Goal: Task Accomplishment & Management: Use online tool/utility

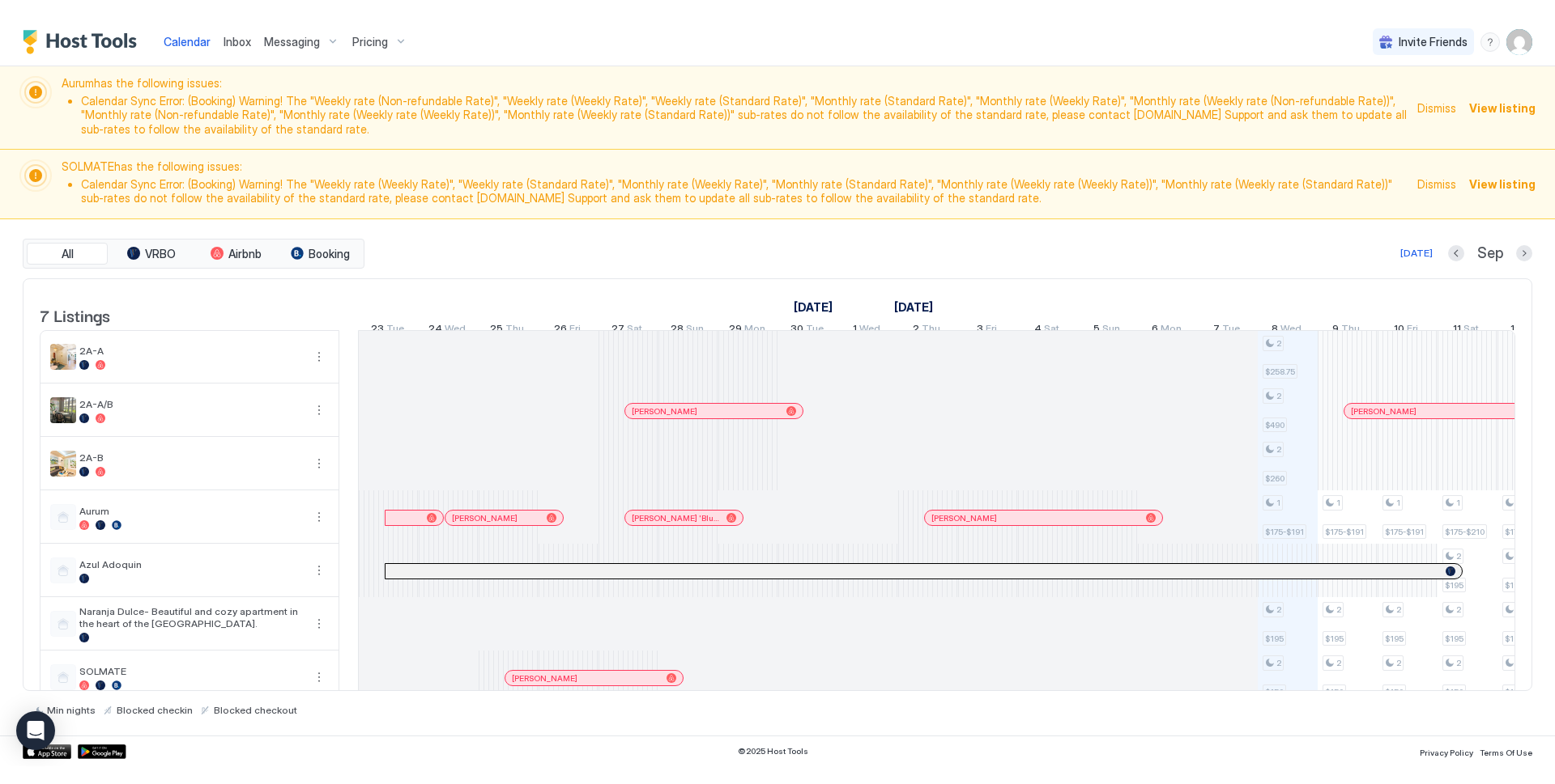
scroll to position [0, 900]
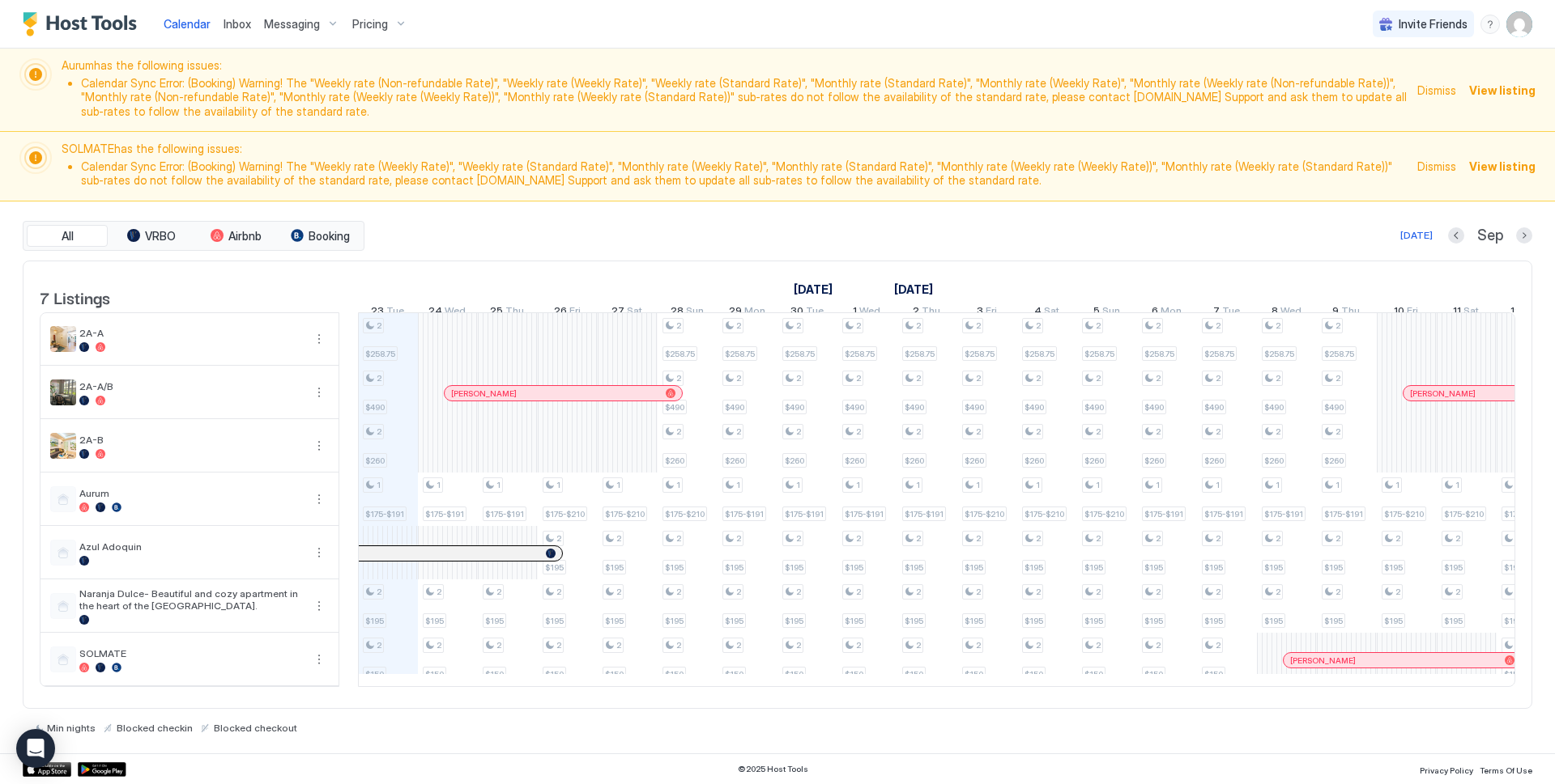
click at [956, 33] on img "User profile" at bounding box center [1519, 25] width 26 height 26
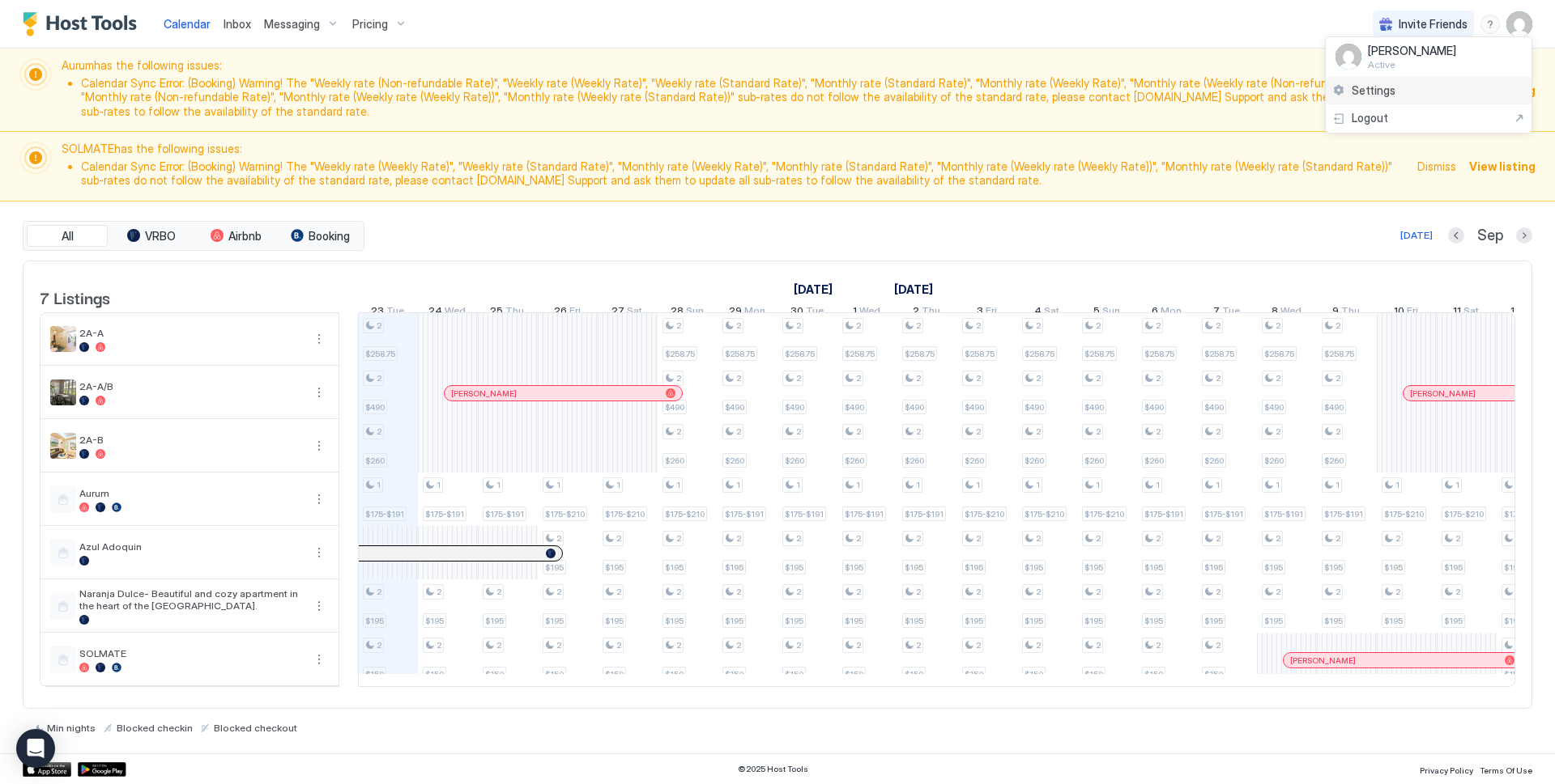
click at [956, 92] on span "Settings" at bounding box center [1373, 91] width 43 height 15
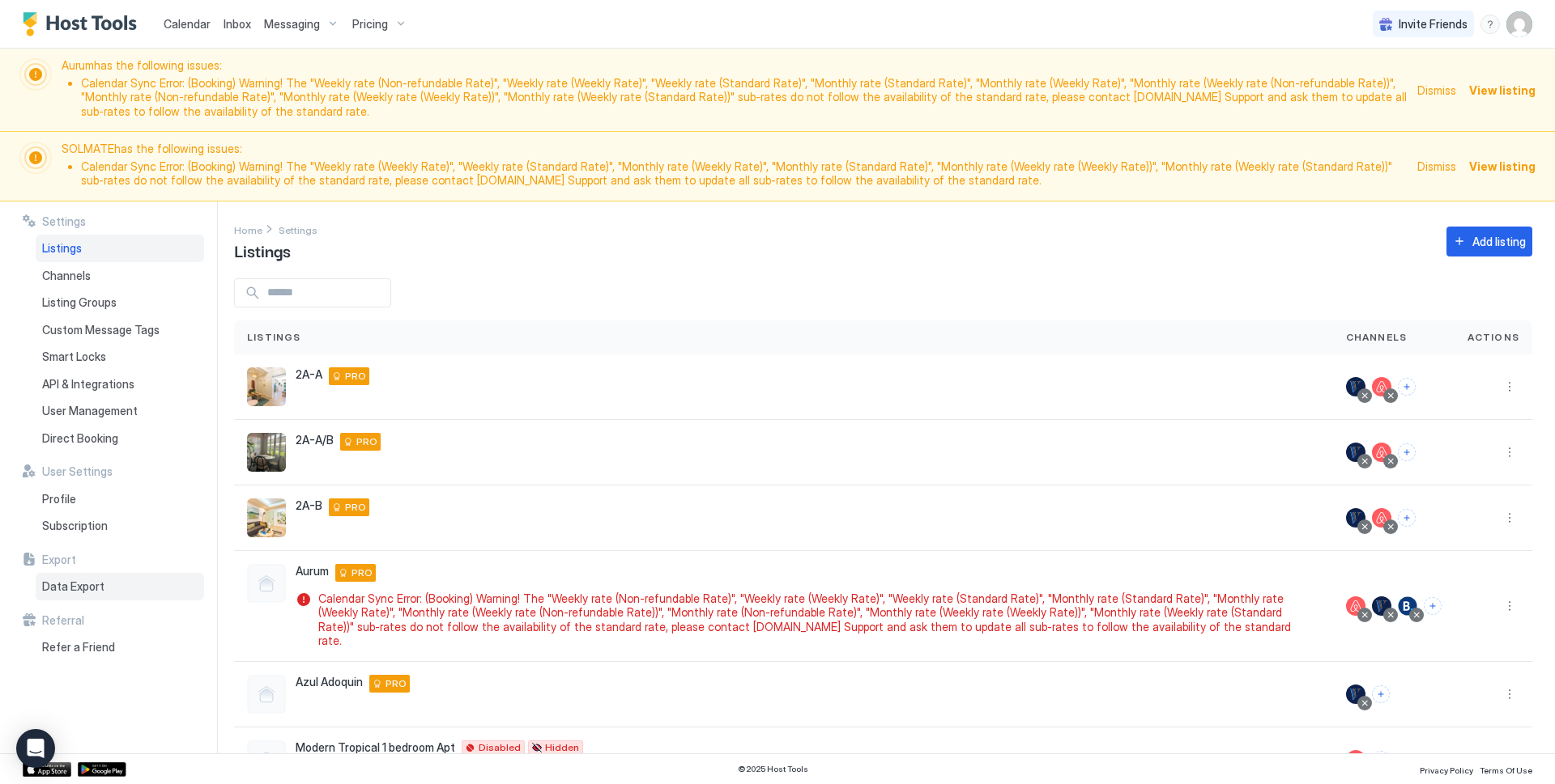
click at [54, 541] on span "Data Export" at bounding box center [73, 586] width 62 height 15
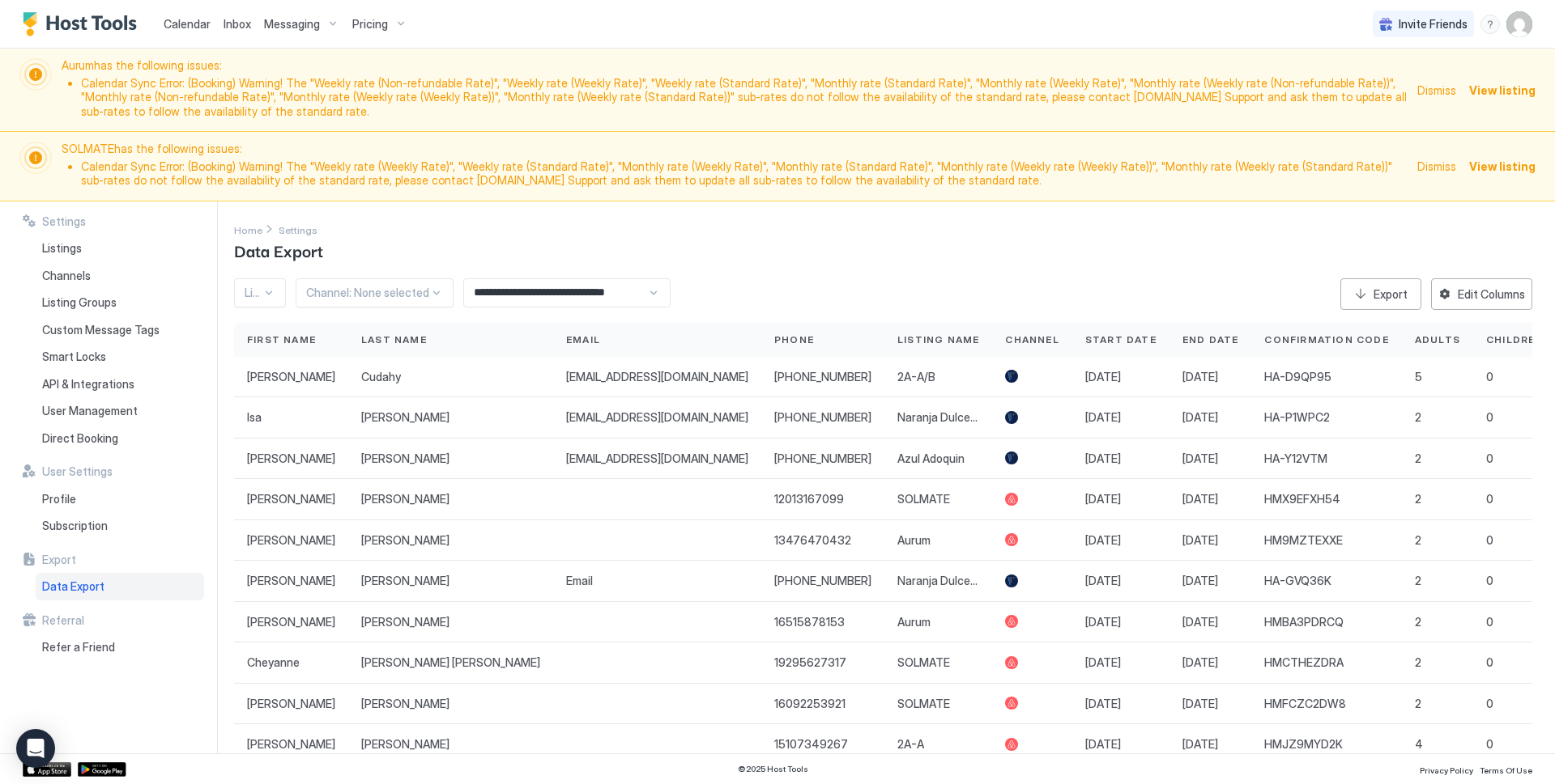
click at [515, 291] on input "**********" at bounding box center [556, 294] width 183 height 28
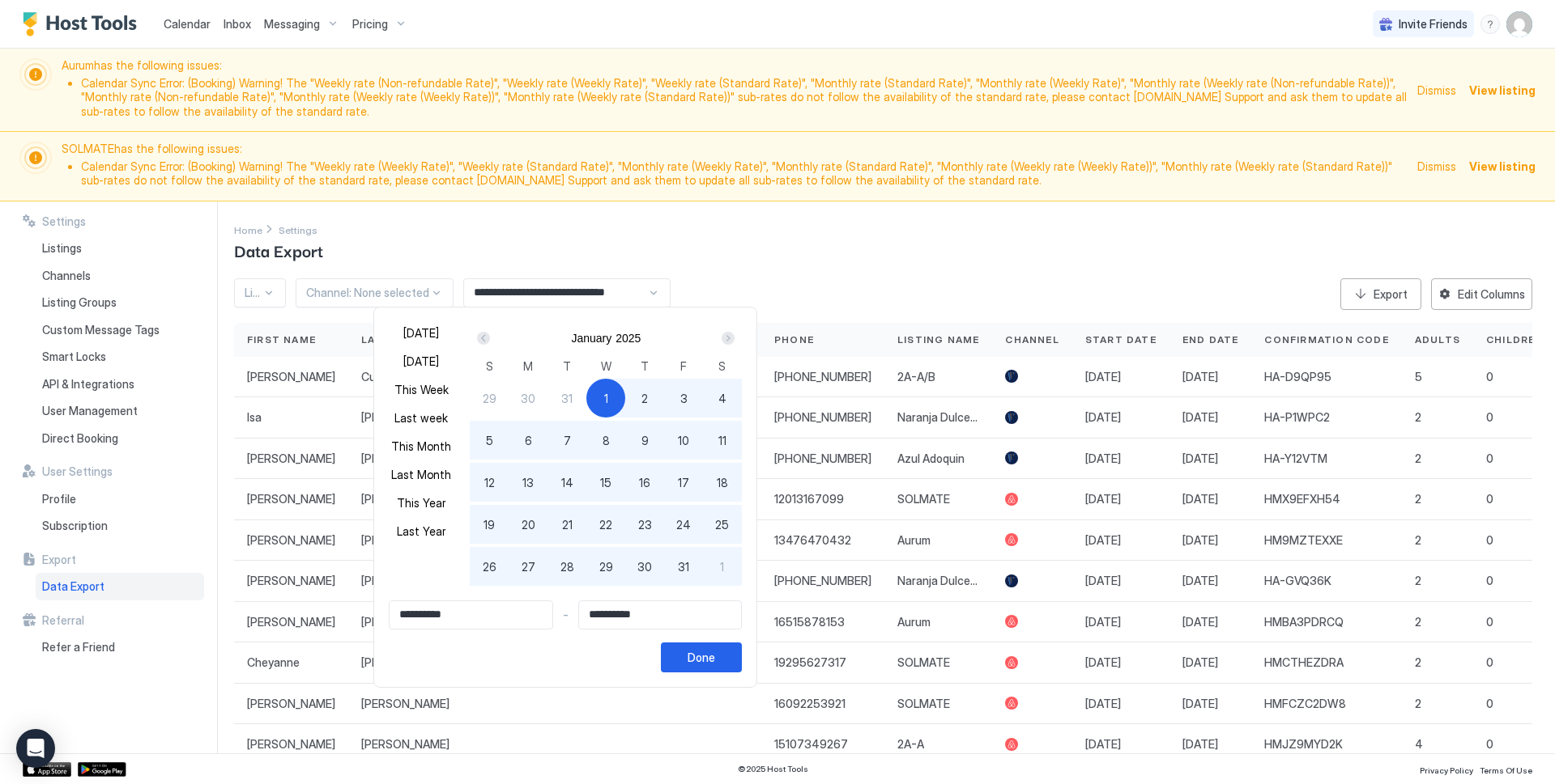
click at [723, 339] on div "Next" at bounding box center [727, 338] width 13 height 13
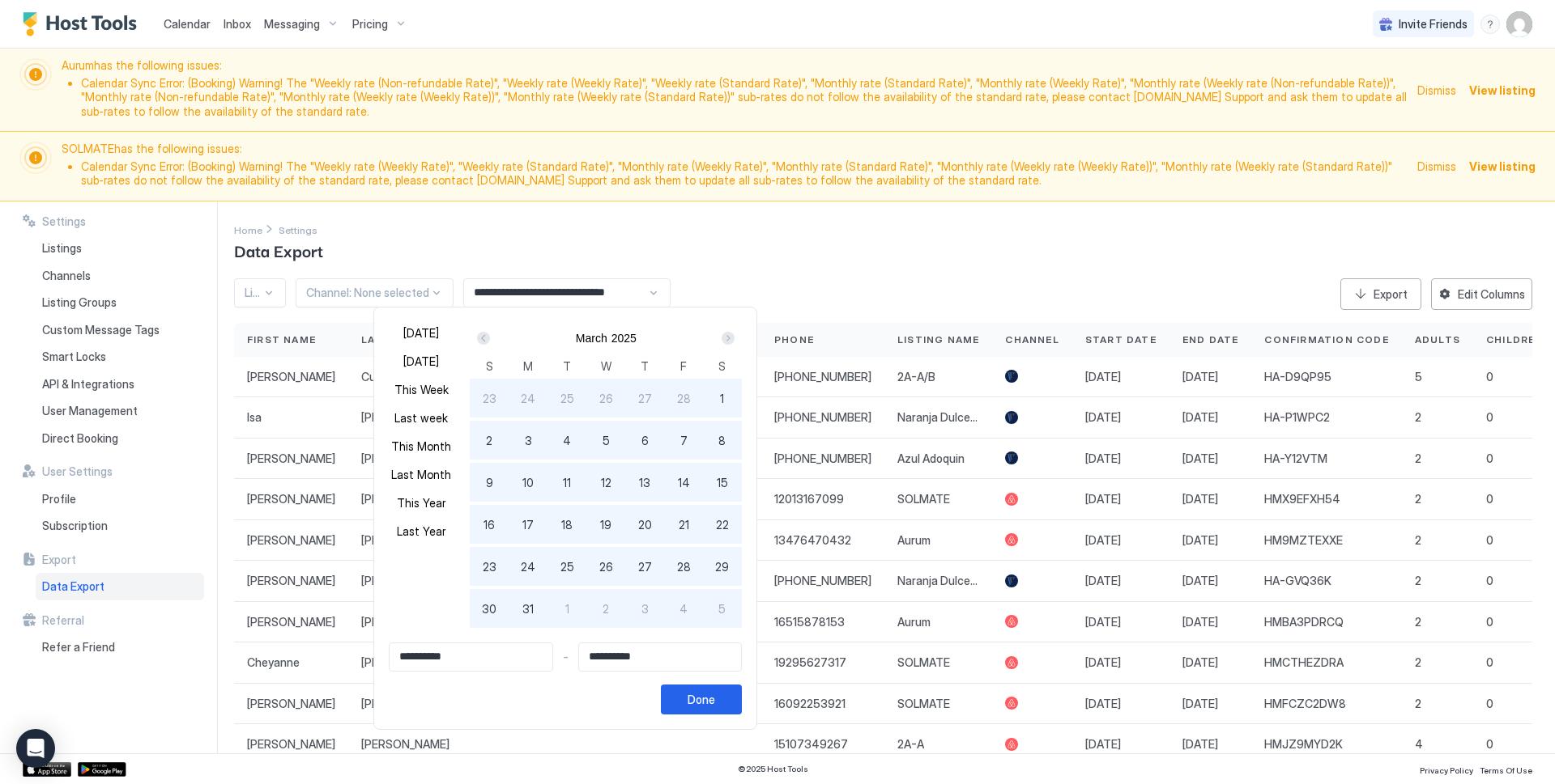
click at [723, 339] on div "Next" at bounding box center [727, 338] width 13 height 13
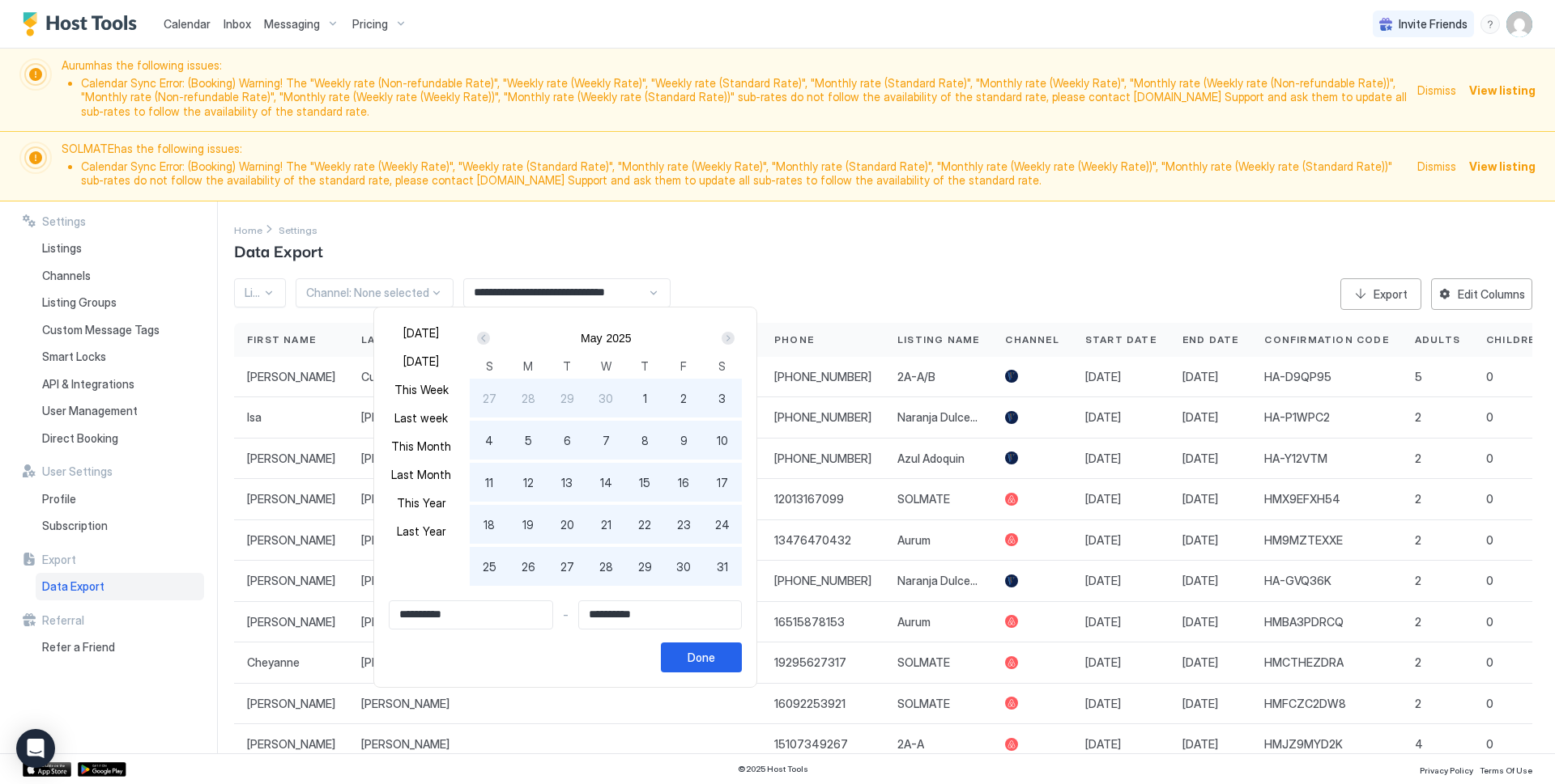
click at [724, 339] on div "Next" at bounding box center [727, 338] width 13 height 13
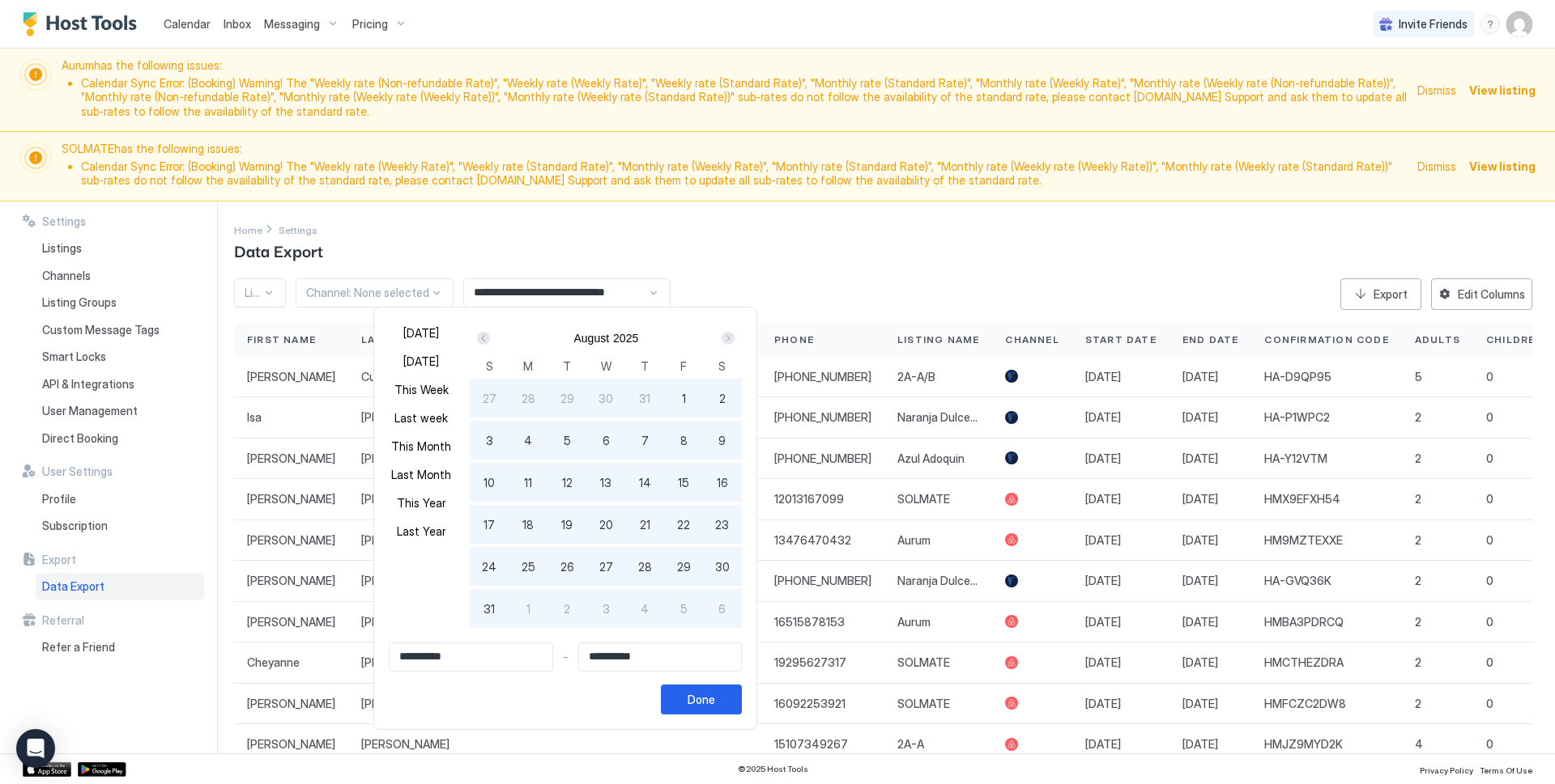
click at [724, 338] on div "Next" at bounding box center [727, 338] width 13 height 13
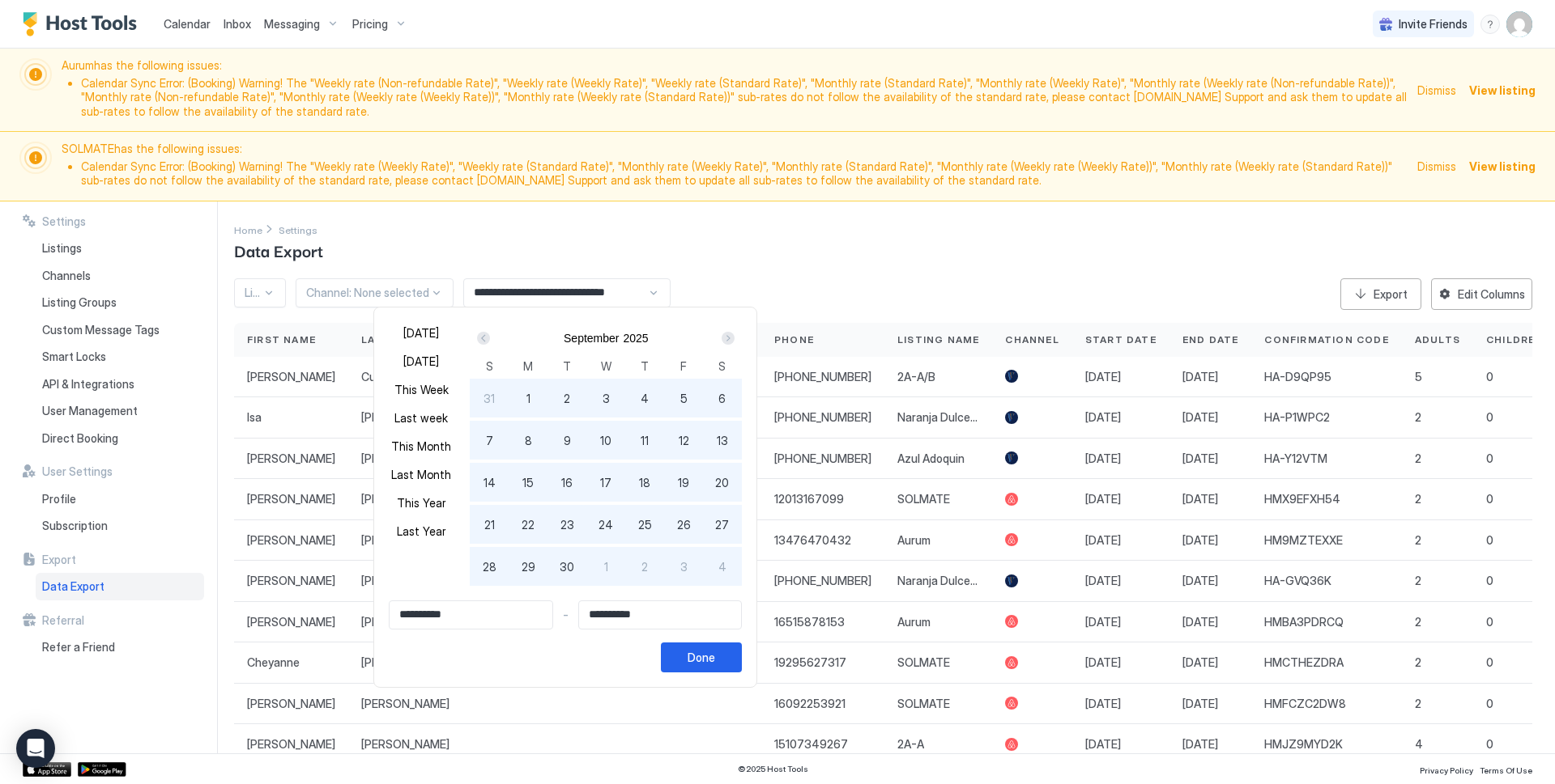
click at [724, 338] on div "Next" at bounding box center [727, 338] width 13 height 13
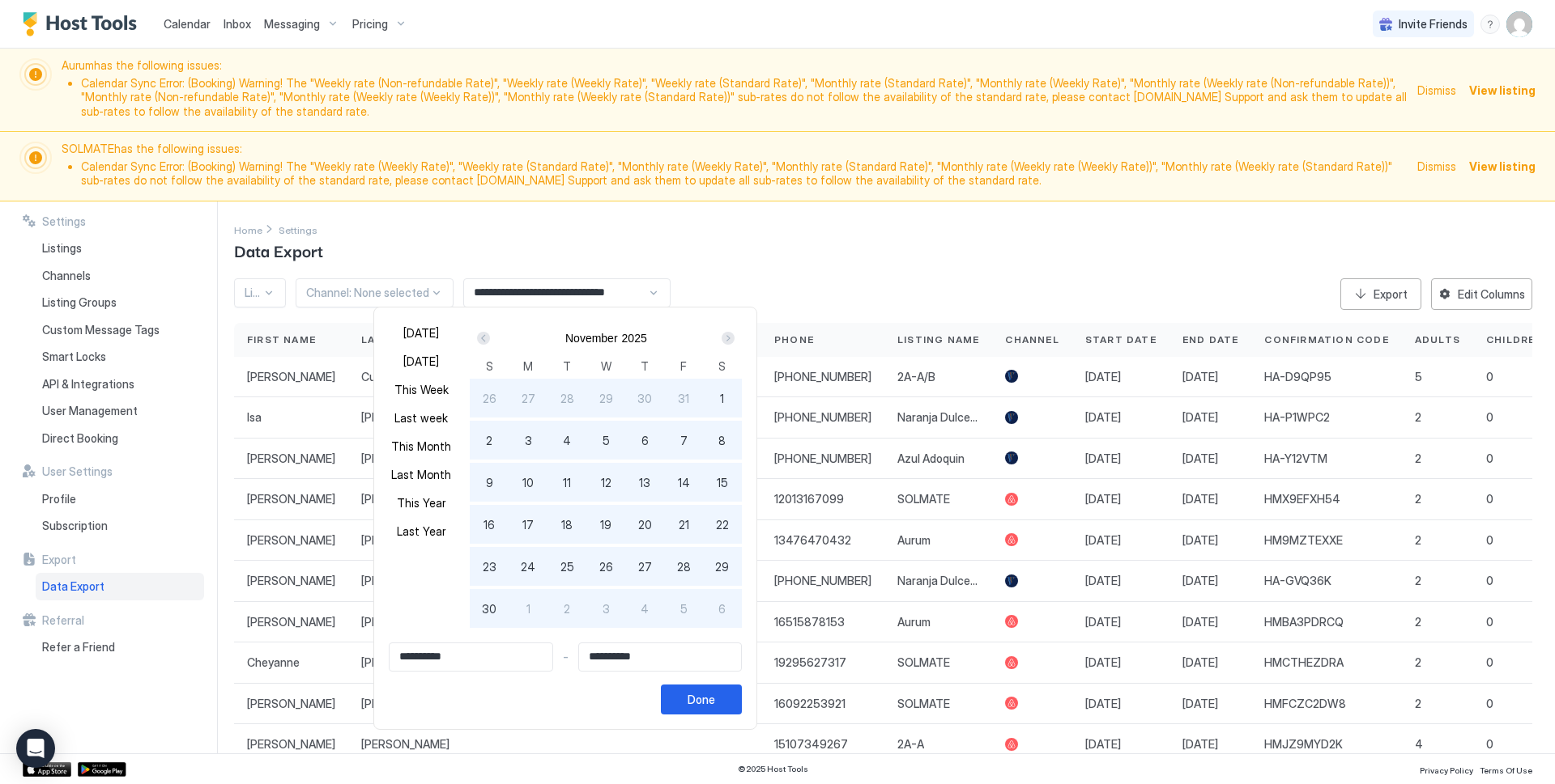
click at [724, 338] on div "Next" at bounding box center [727, 338] width 13 height 13
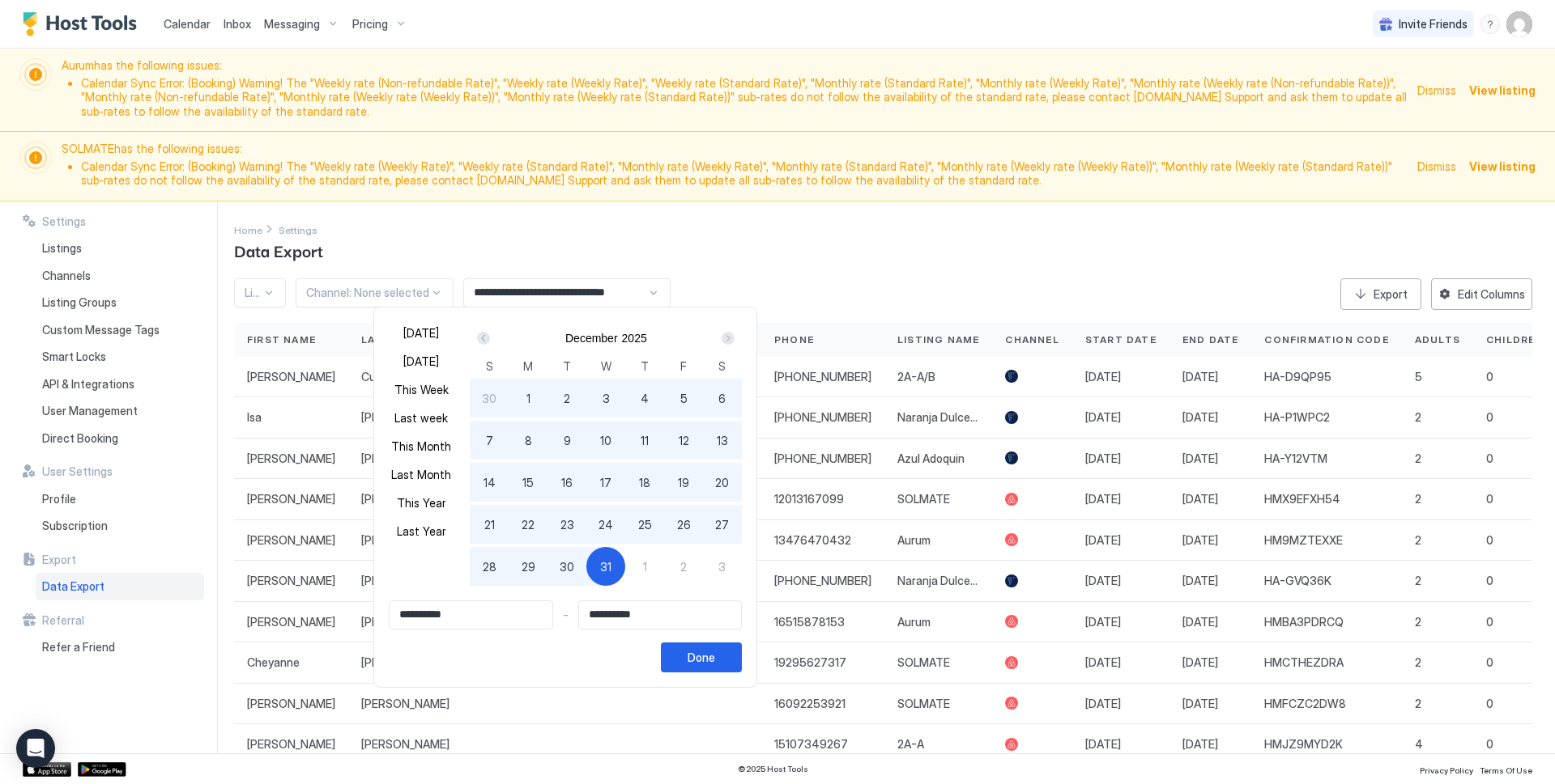
click at [724, 338] on div "Next" at bounding box center [727, 338] width 13 height 13
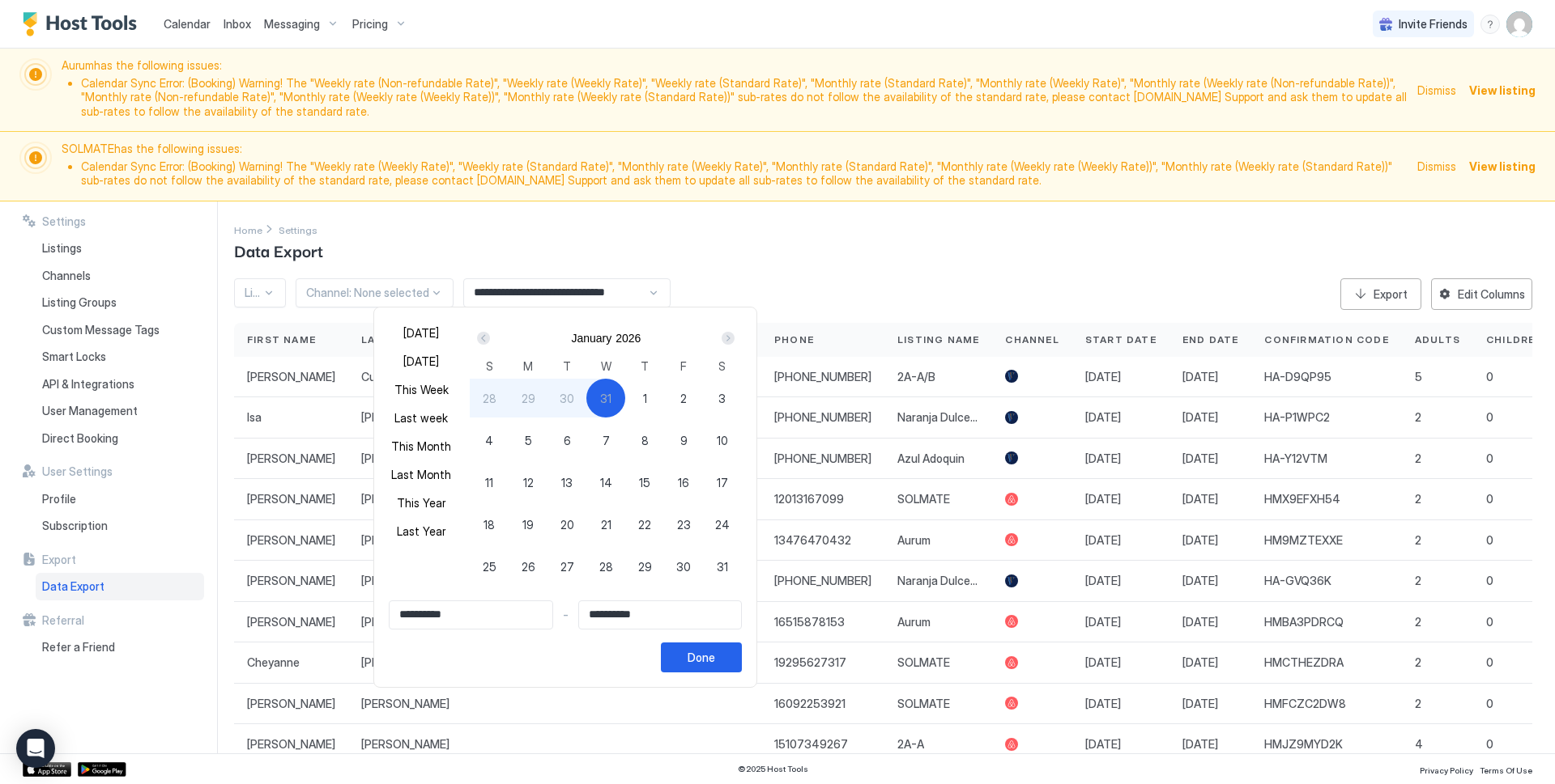
click at [642, 400] on div "1" at bounding box center [643, 398] width 38 height 38
type input "**********"
click at [726, 342] on div "Next" at bounding box center [727, 338] width 13 height 13
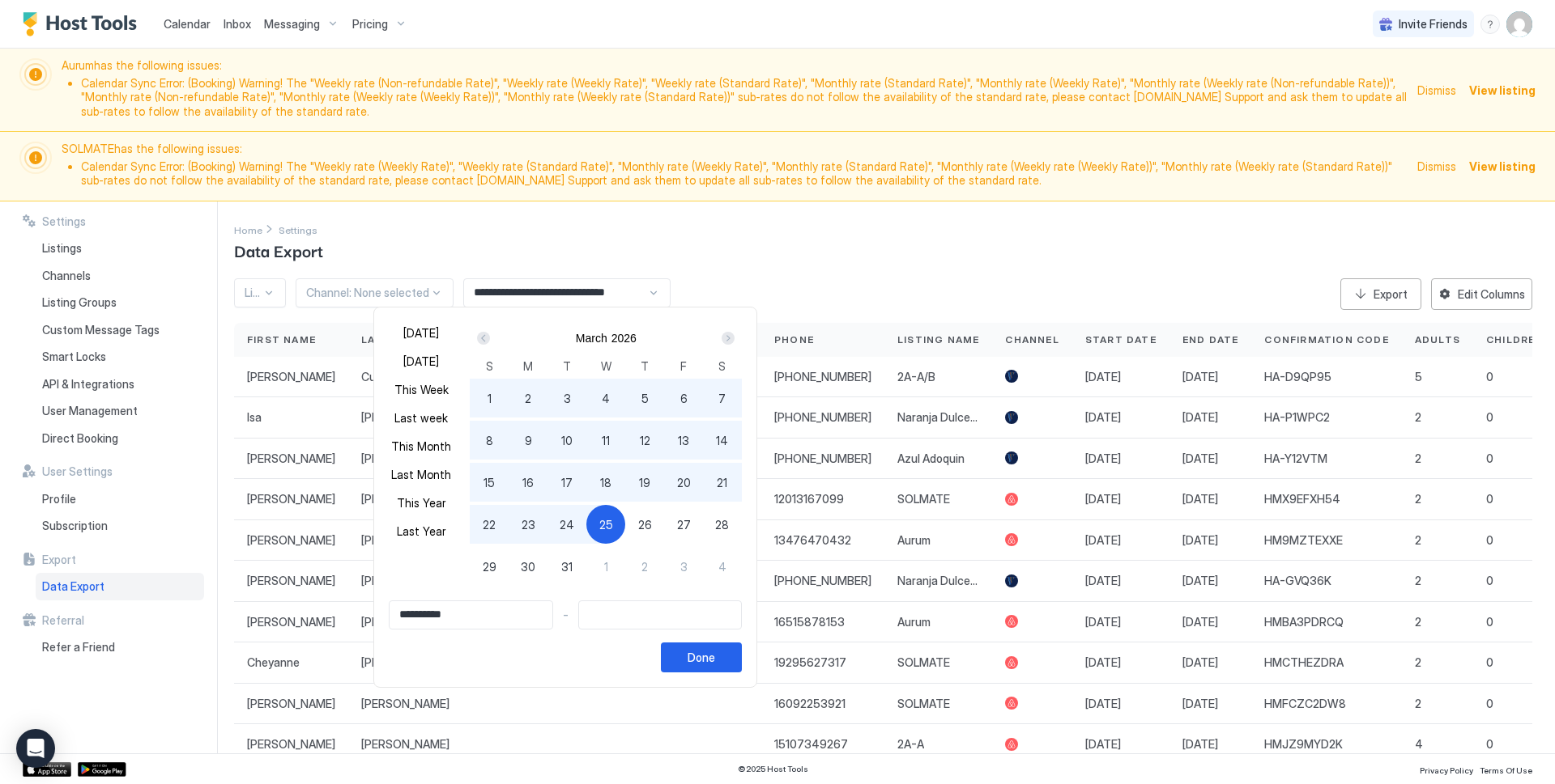
type input "**********"
click at [562, 541] on span "31" at bounding box center [567, 566] width 12 height 17
type input "**********"
click at [710, 541] on div "Done" at bounding box center [702, 657] width 28 height 17
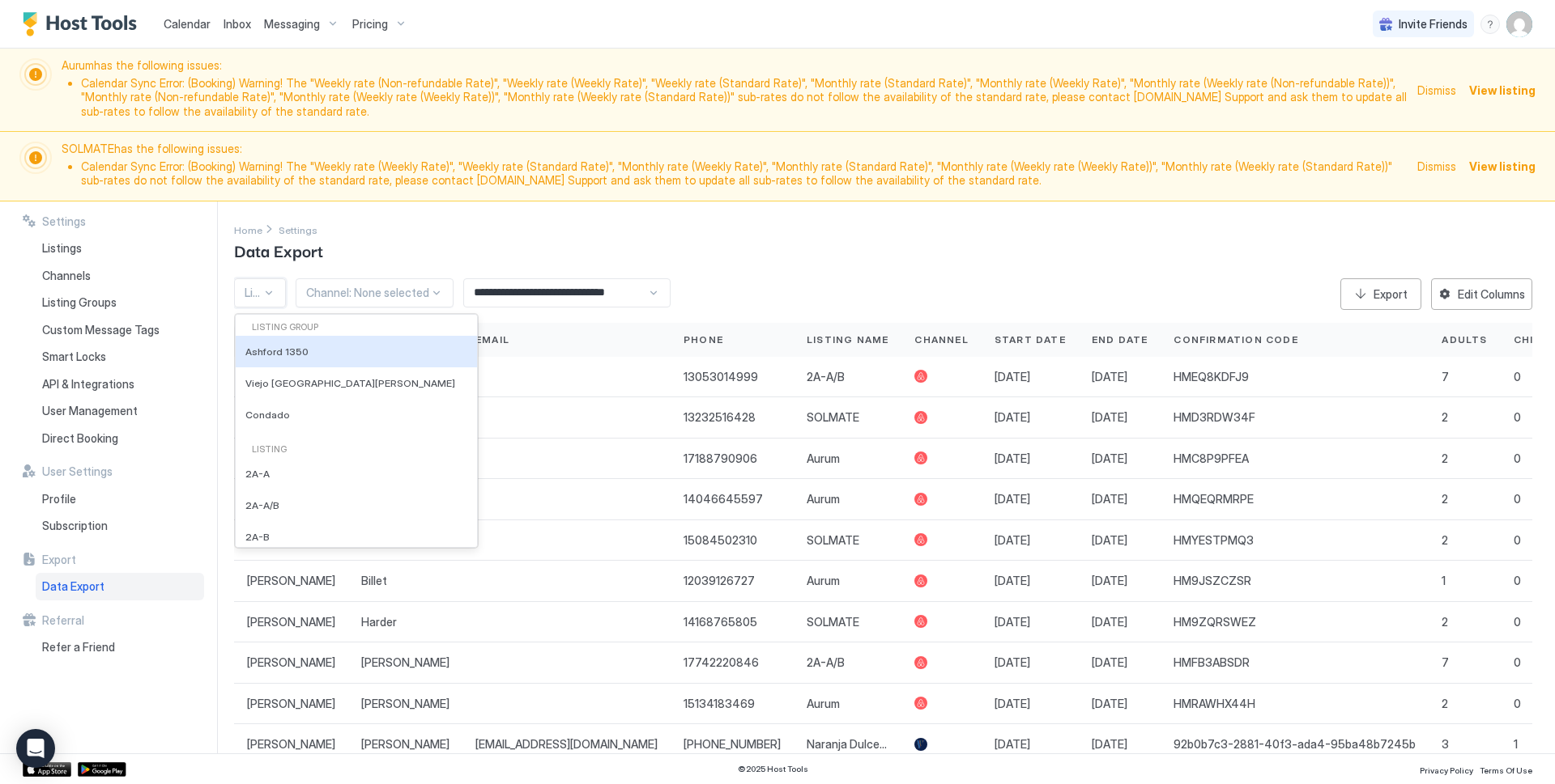
click at [264, 294] on div "Listing: None selected" at bounding box center [259, 294] width 52 height 30
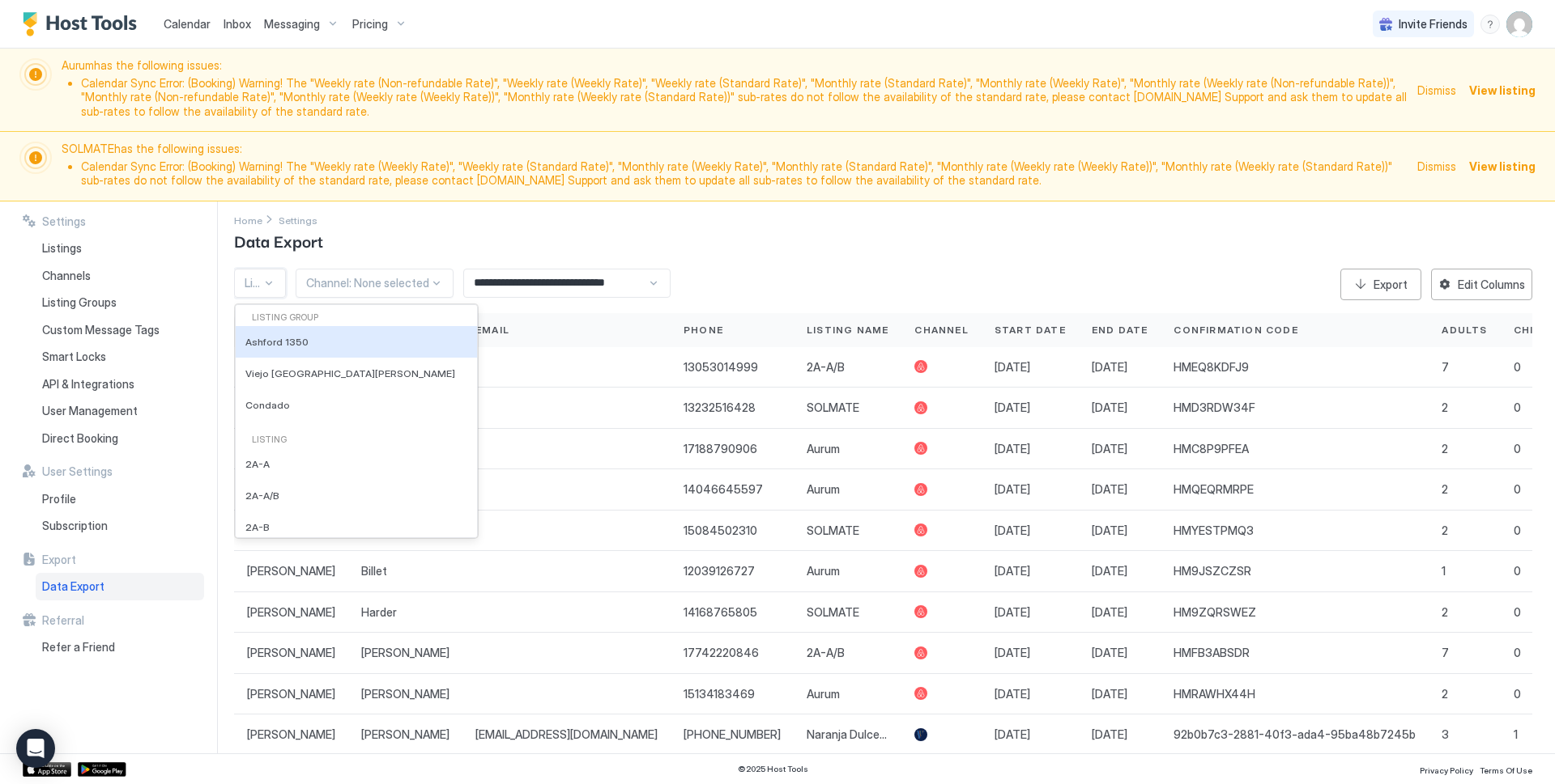
scroll to position [12, 0]
click at [363, 489] on div "2A-A/B" at bounding box center [356, 494] width 222 height 12
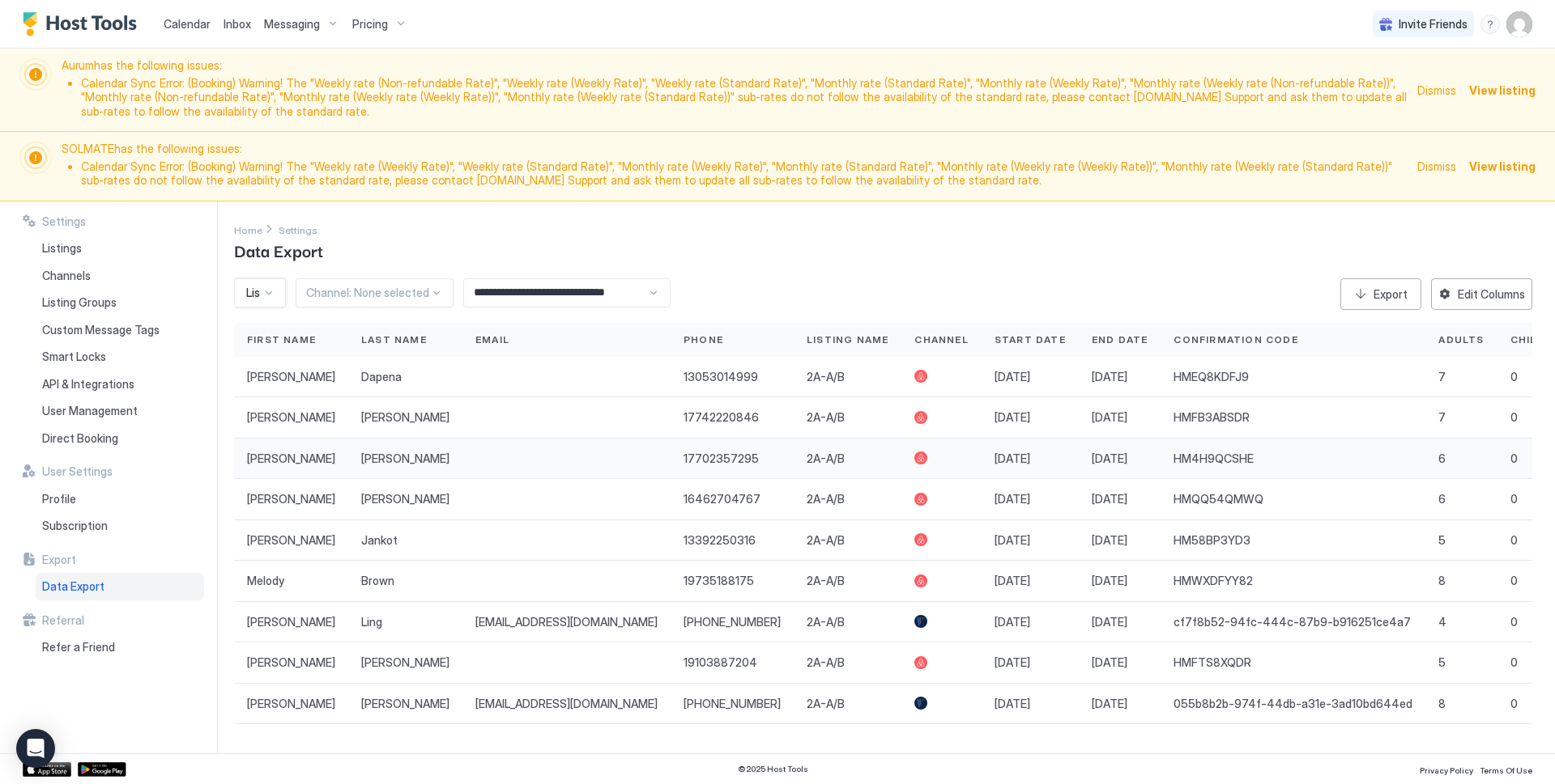
scroll to position [2, 0]
click at [271, 290] on div at bounding box center [268, 293] width 13 height 13
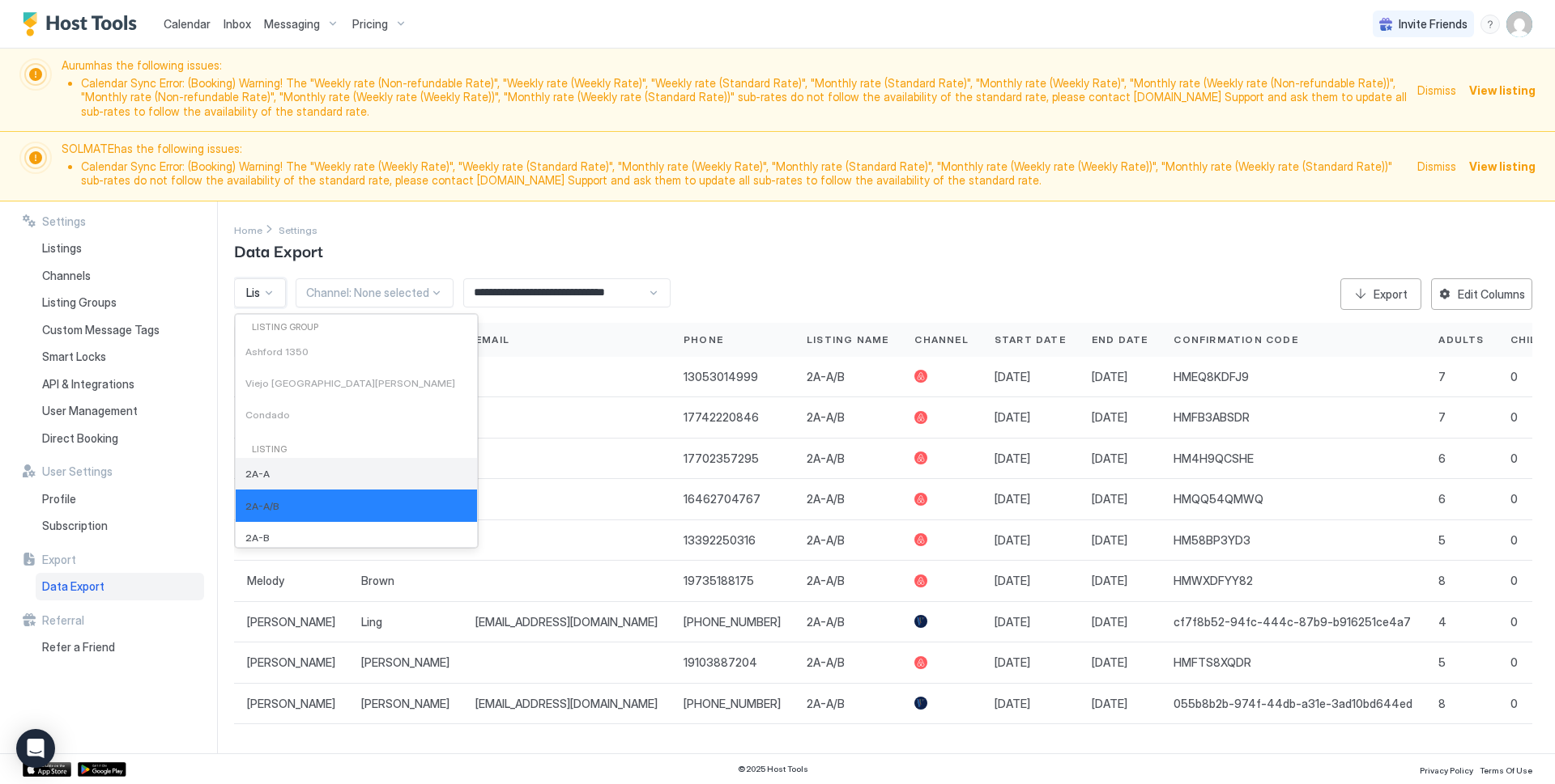
click at [264, 471] on span "2A-A" at bounding box center [257, 474] width 25 height 12
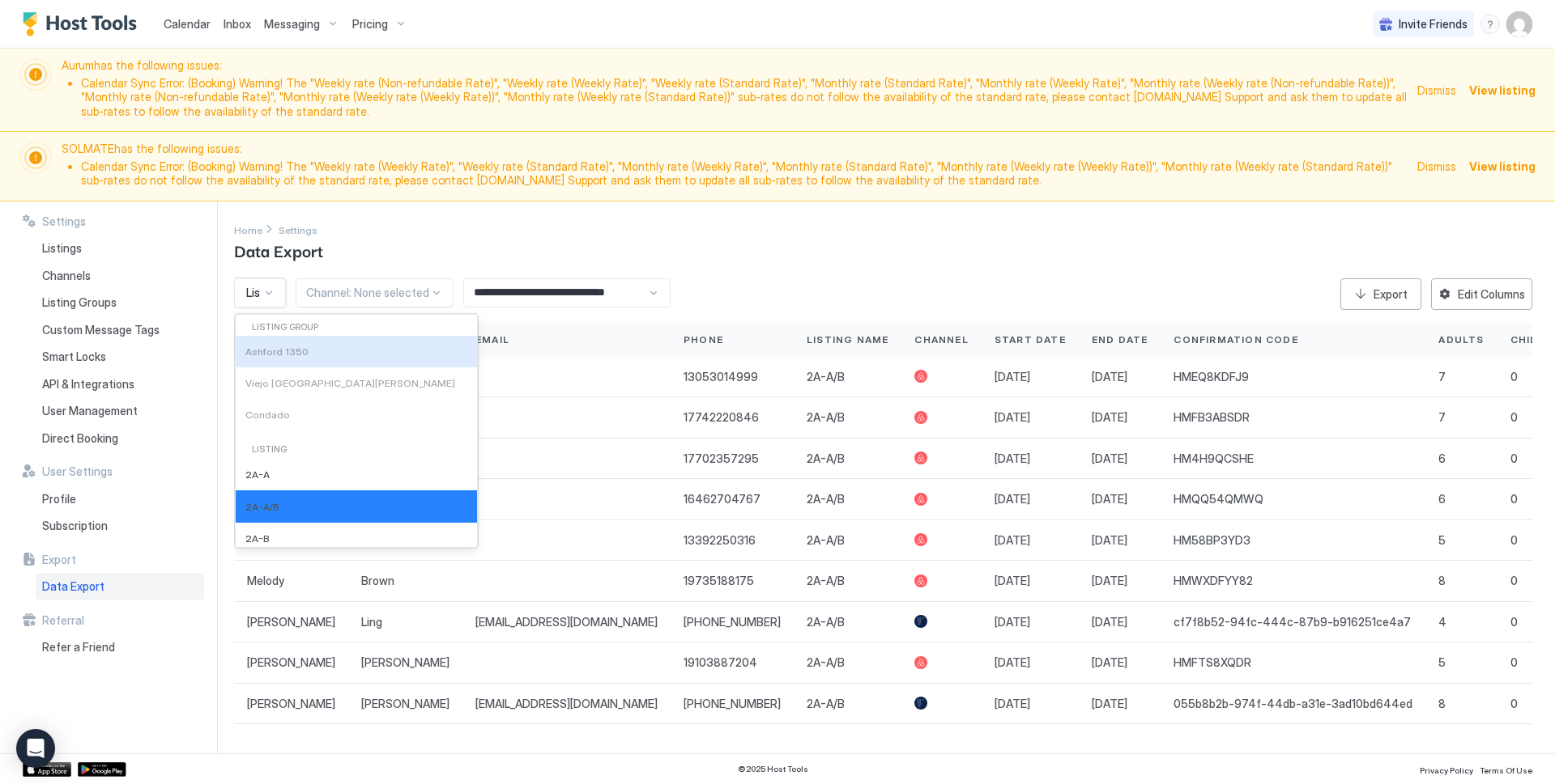
click at [271, 297] on div "Listing: 2A-A/B (+1)" at bounding box center [259, 294] width 52 height 30
click at [284, 534] on div "2A-B" at bounding box center [356, 539] width 222 height 12
click at [272, 293] on div at bounding box center [268, 293] width 13 height 13
click at [260, 538] on span "2A-B" at bounding box center [257, 540] width 25 height 12
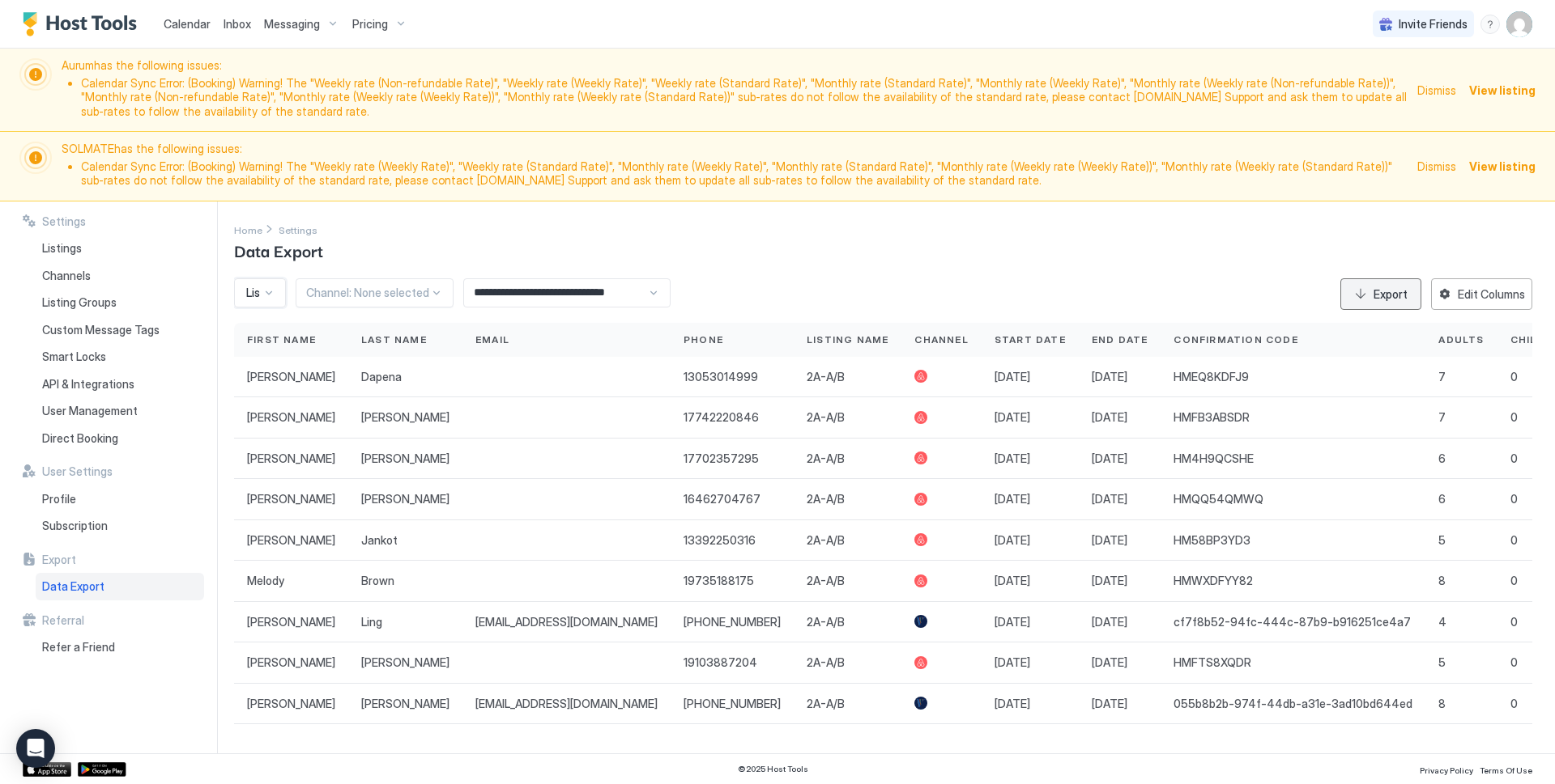
click at [956, 295] on div "Export" at bounding box center [1390, 294] width 34 height 17
